Goal: Task Accomplishment & Management: Check status

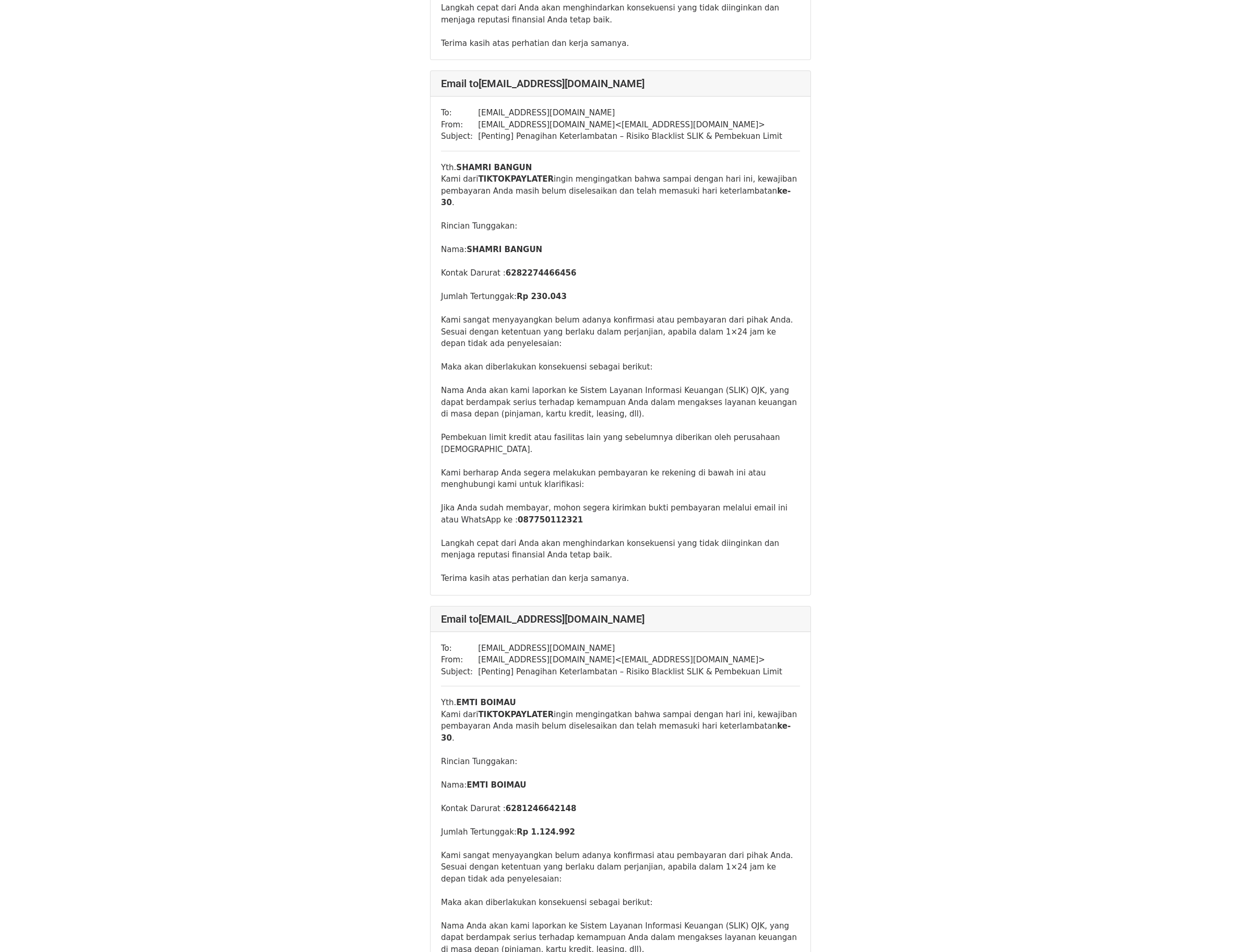
scroll to position [17846, 0]
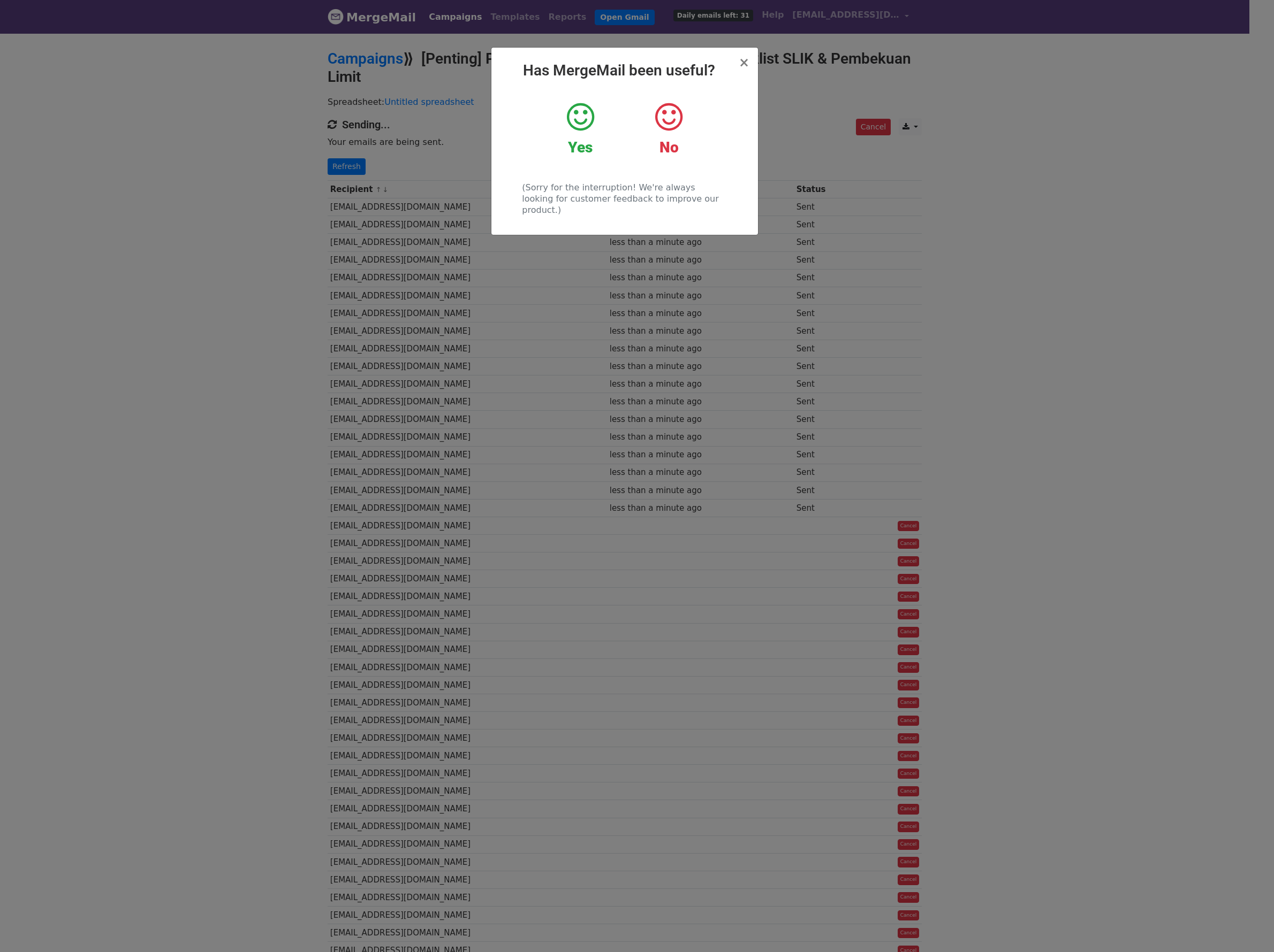
click at [747, 72] on h2 "Has MergeMail been useful?" at bounding box center [624, 70] width 249 height 18
click at [749, 67] on div "× Has MergeMail been useful? Yes No (Sorry for the interruption! We're always l…" at bounding box center [624, 141] width 267 height 187
click at [738, 65] on h2 "Has MergeMail been useful?" at bounding box center [624, 70] width 249 height 18
click at [741, 65] on span "×" at bounding box center [743, 62] width 11 height 15
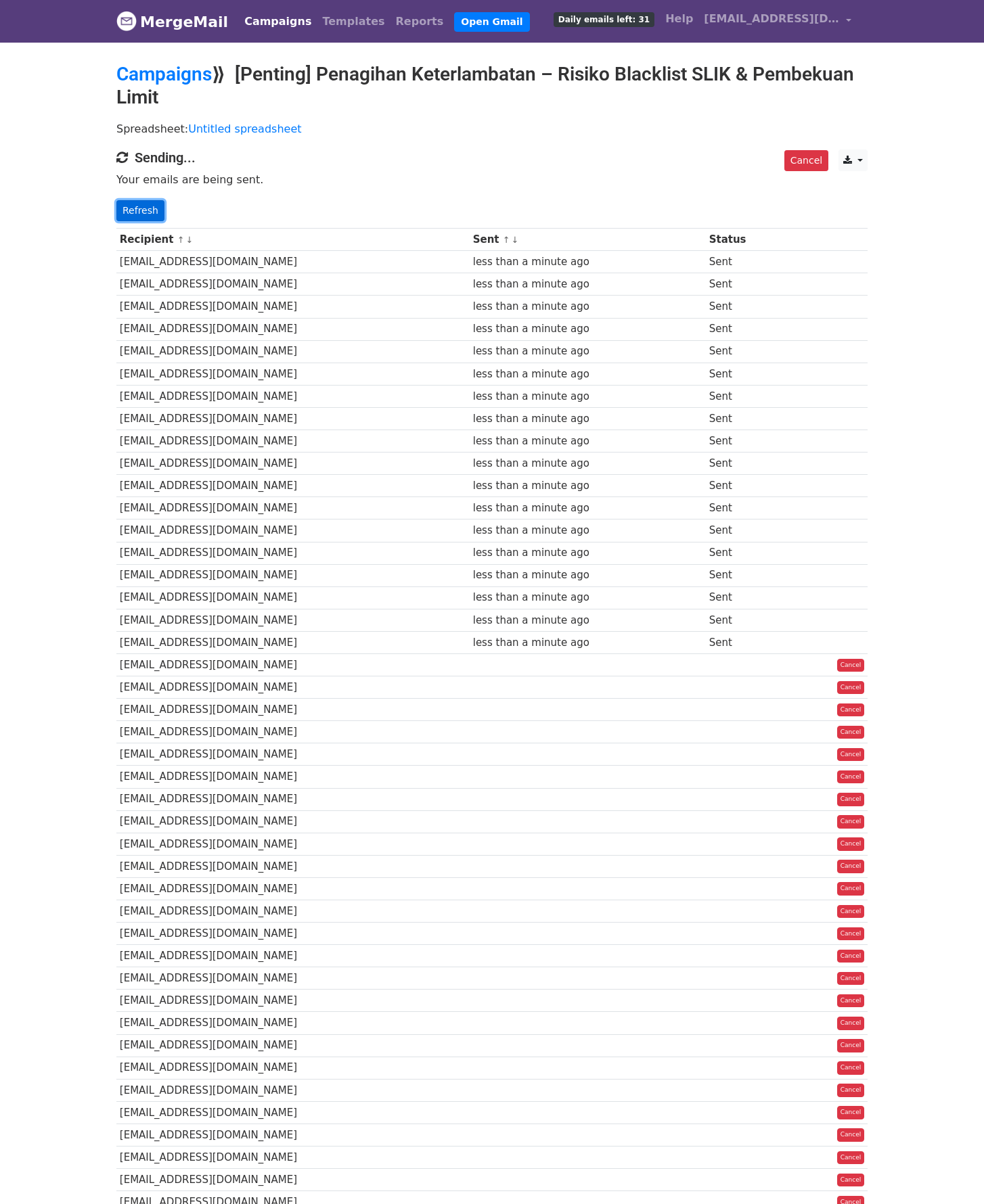
click at [153, 220] on link "Refresh" at bounding box center [140, 211] width 48 height 21
